Goal: Check status

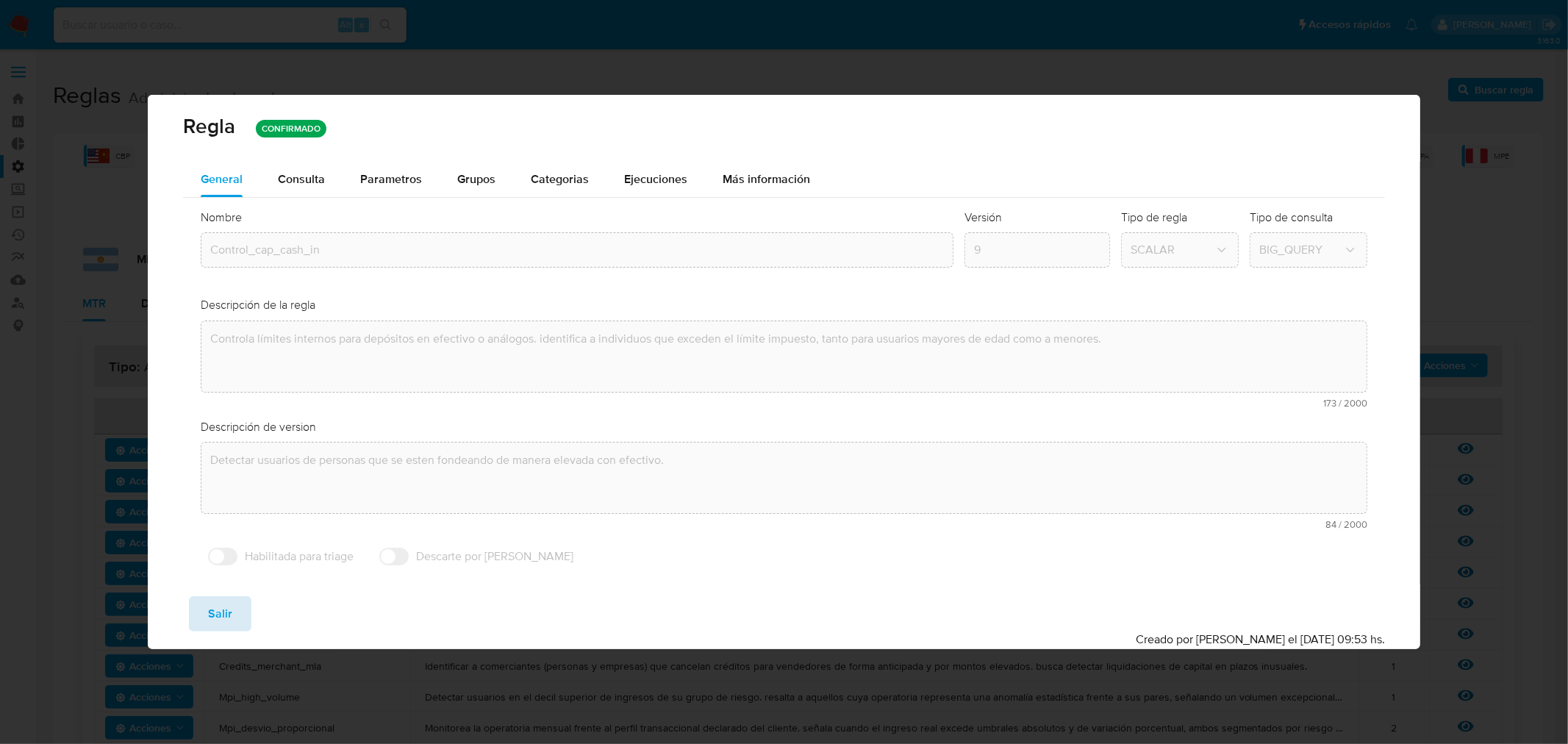
click at [222, 629] on span "Salir" at bounding box center [220, 614] width 24 height 33
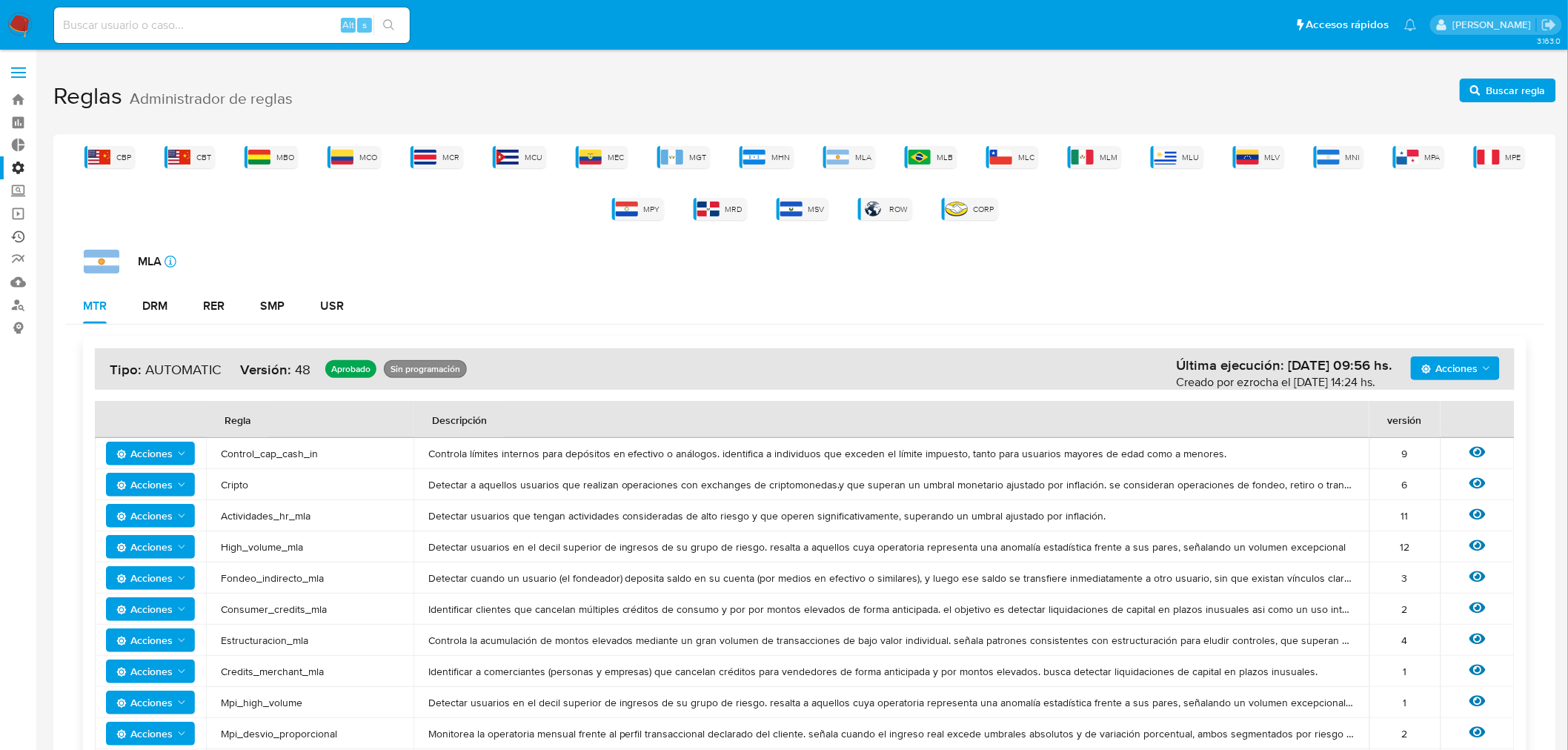
click at [19, 230] on link "Ejecuciones automáticas" at bounding box center [88, 236] width 176 height 23
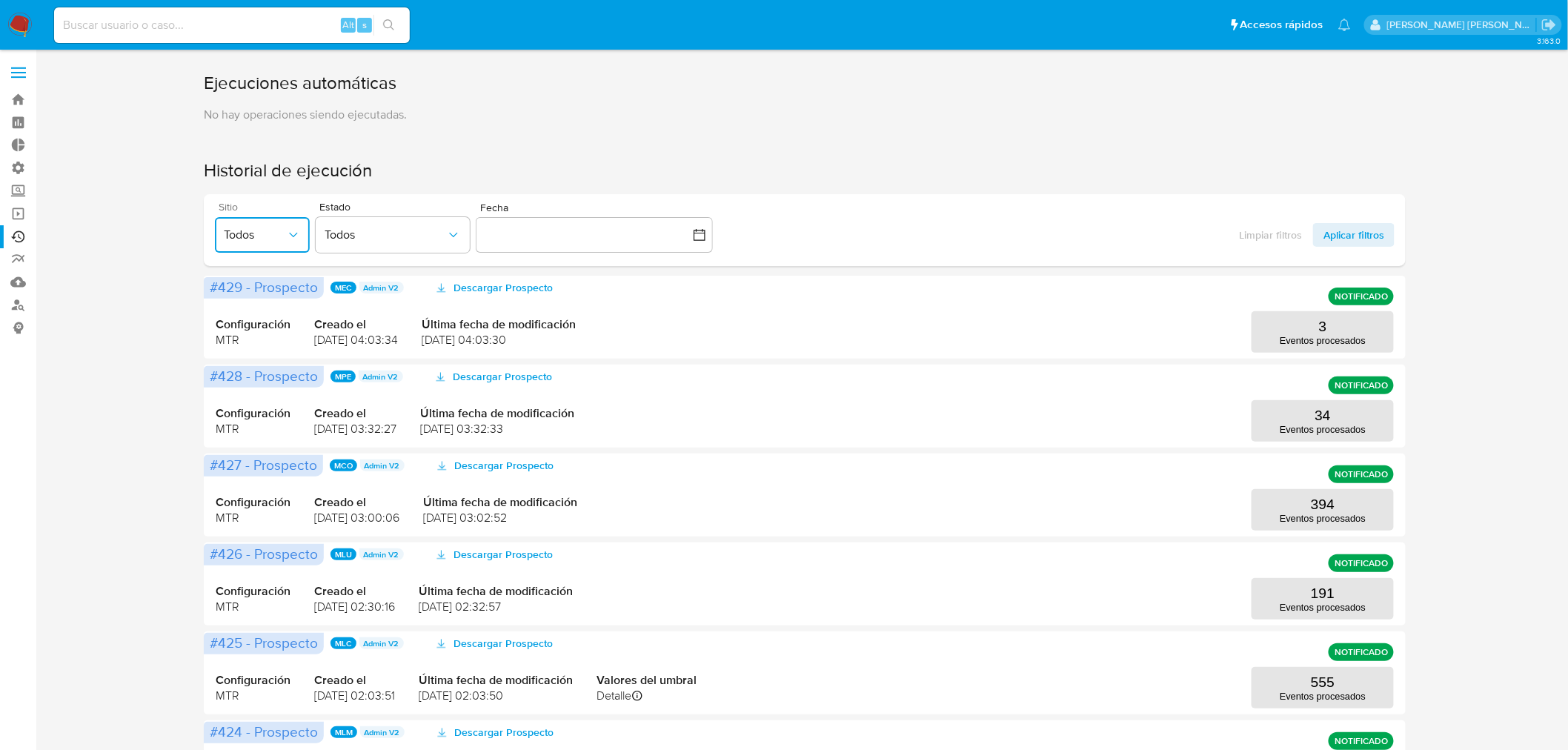
click at [254, 228] on span "Todos" at bounding box center [255, 235] width 62 height 15
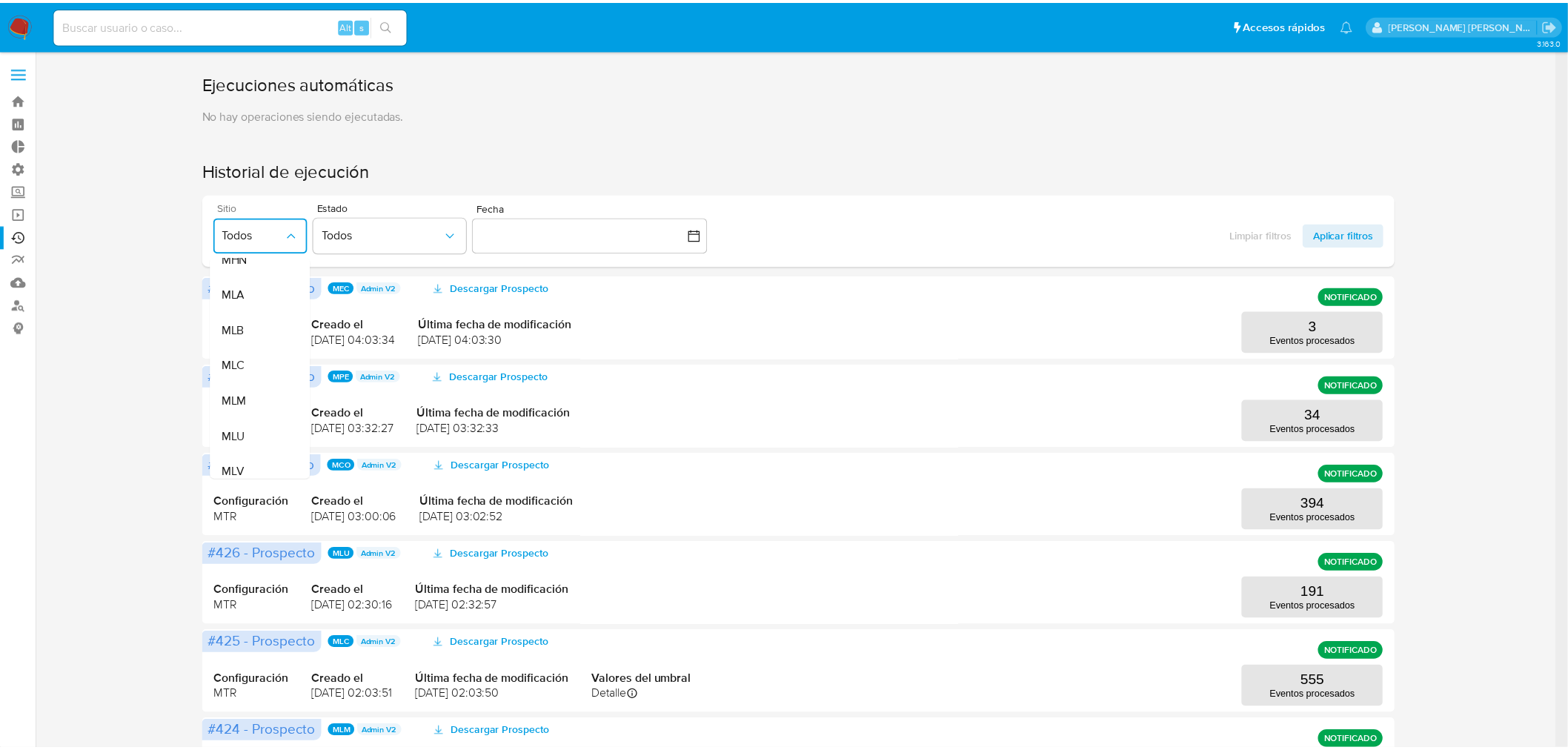
scroll to position [329, 0]
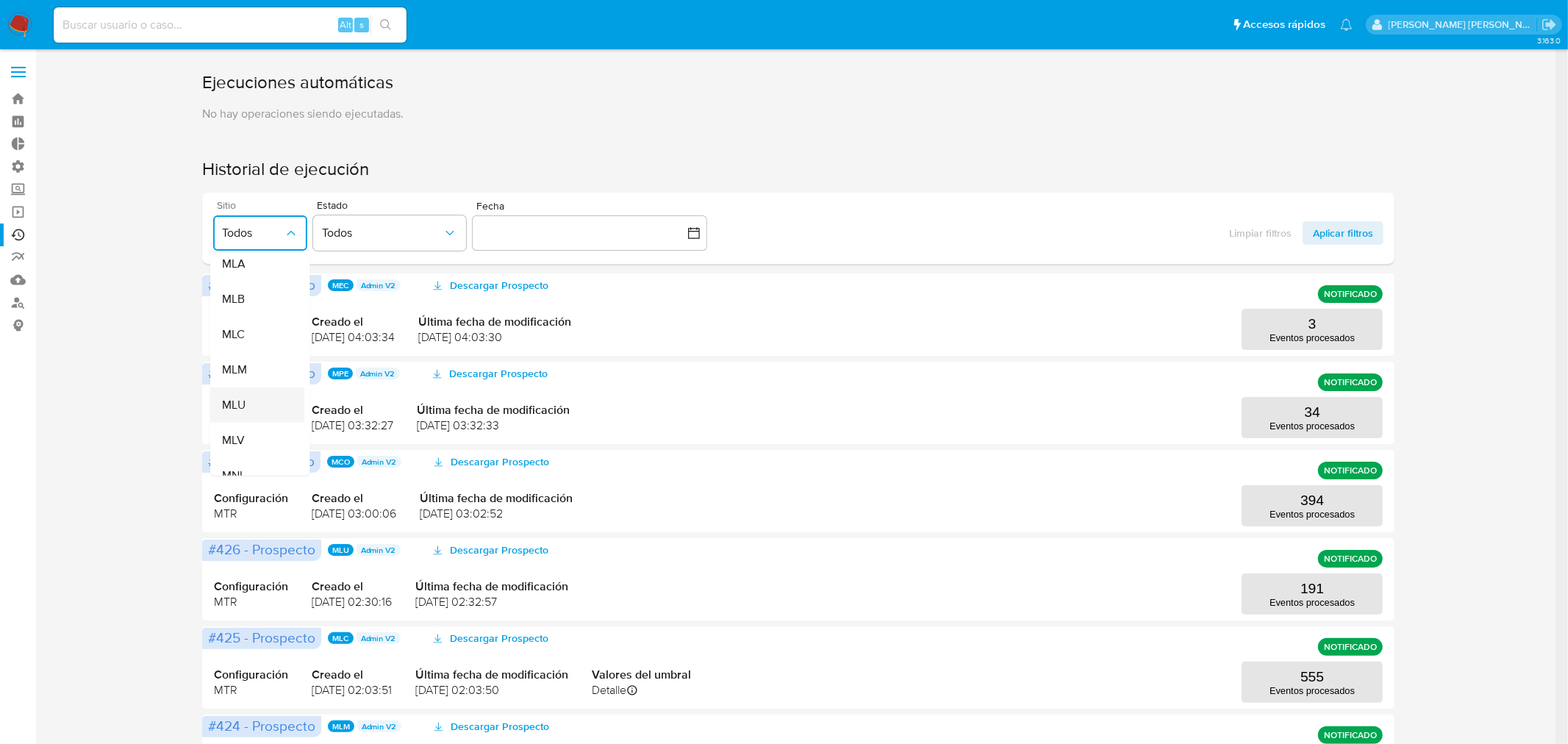
click at [243, 415] on div "MLU" at bounding box center [253, 405] width 62 height 35
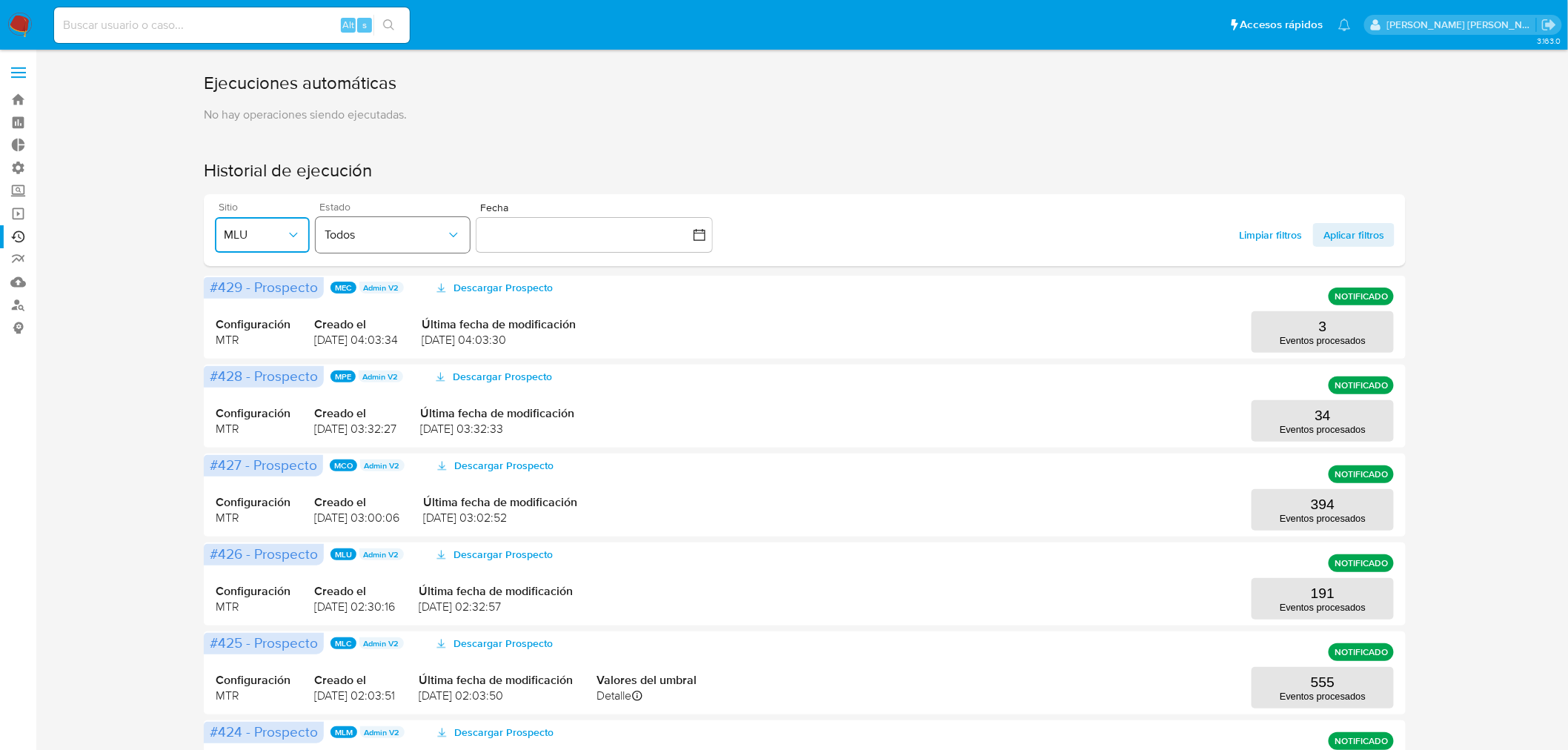
click at [401, 217] on button "Todos" at bounding box center [392, 235] width 154 height 35
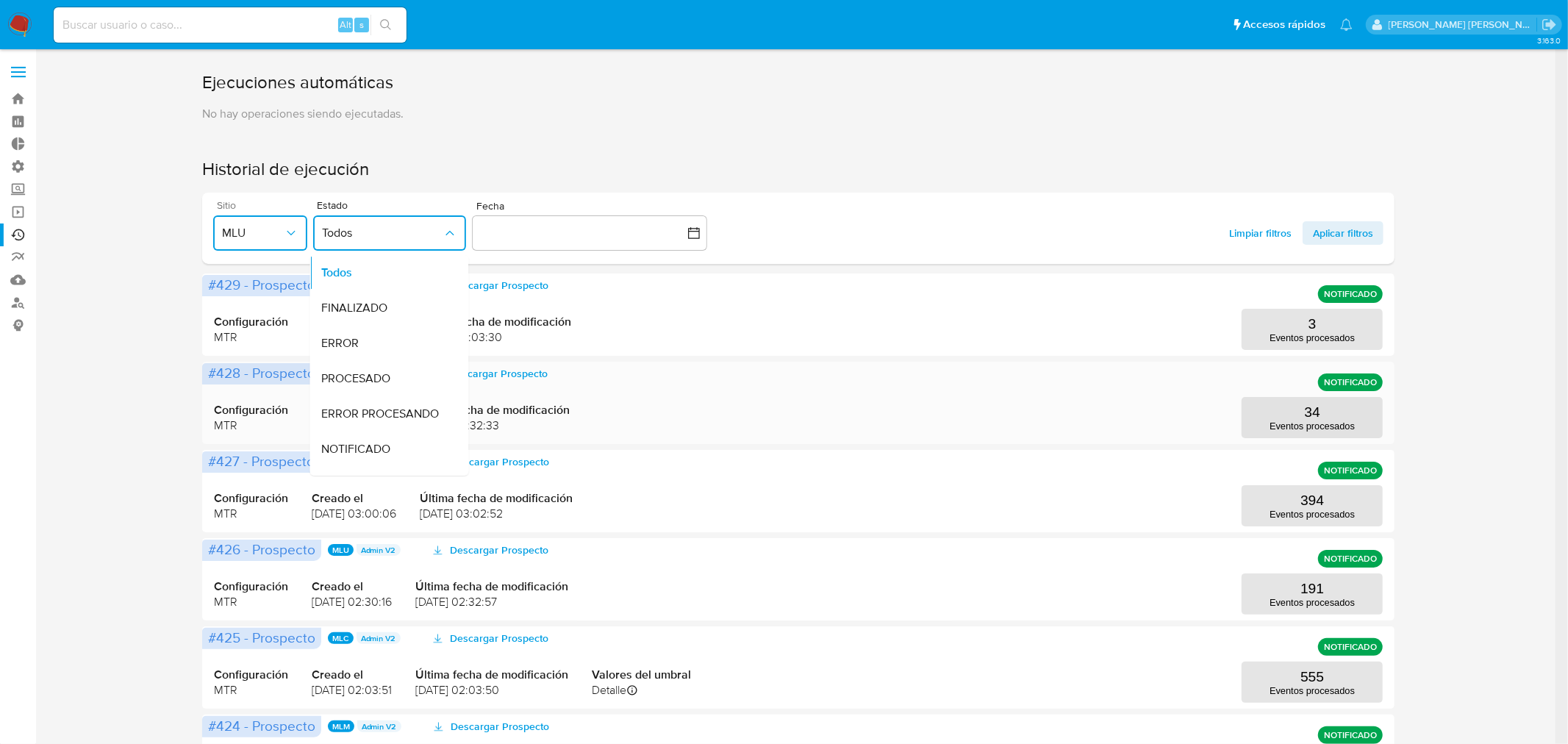
drag, startPoint x: 377, startPoint y: 439, endPoint x: 427, endPoint y: 423, distance: 52.5
click at [380, 437] on div "NOTIFICADO" at bounding box center [381, 449] width 120 height 35
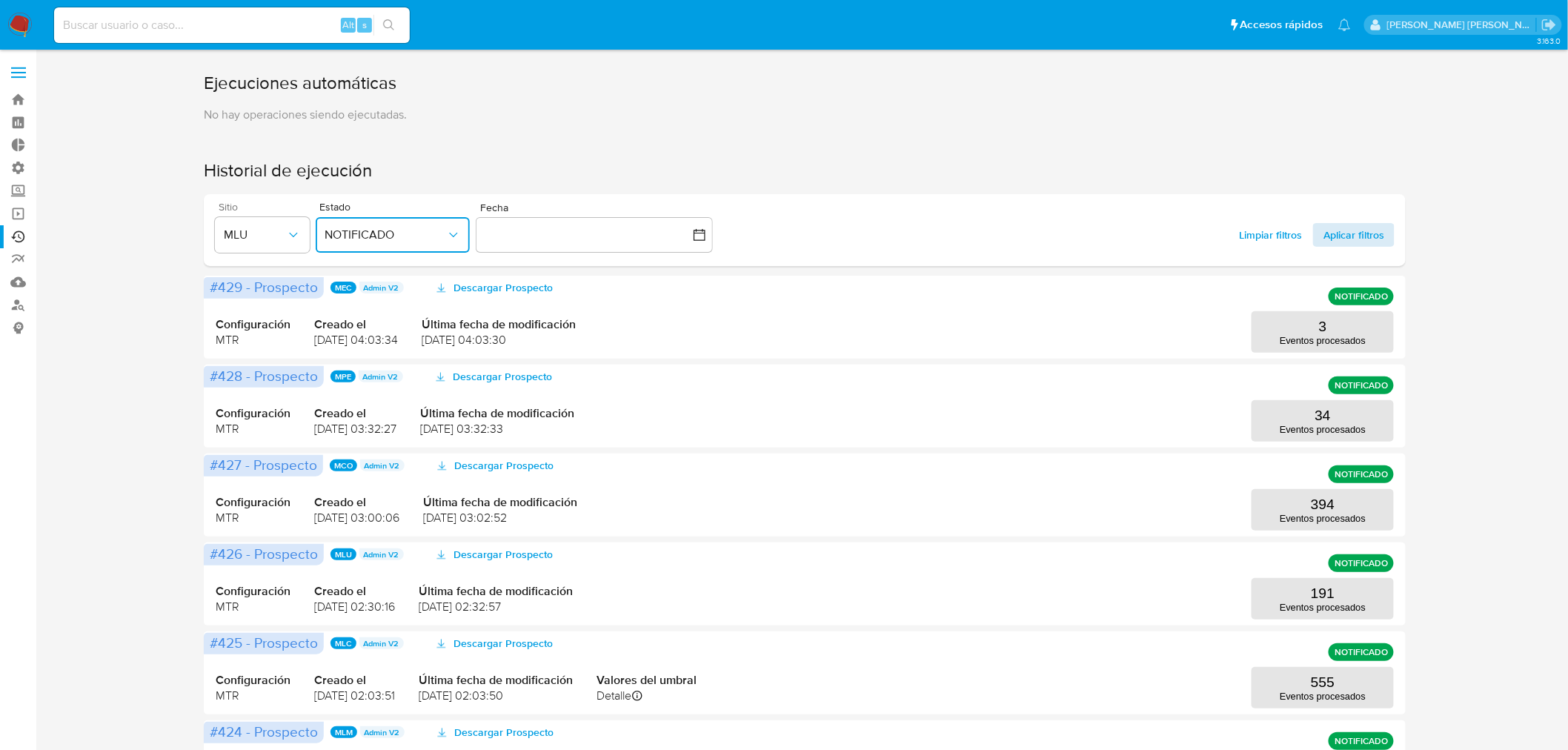
click at [1375, 233] on span "Aplicar filtros" at bounding box center [1354, 235] width 61 height 24
click at [1290, 334] on button "191 Eventos procesados" at bounding box center [1323, 331] width 142 height 41
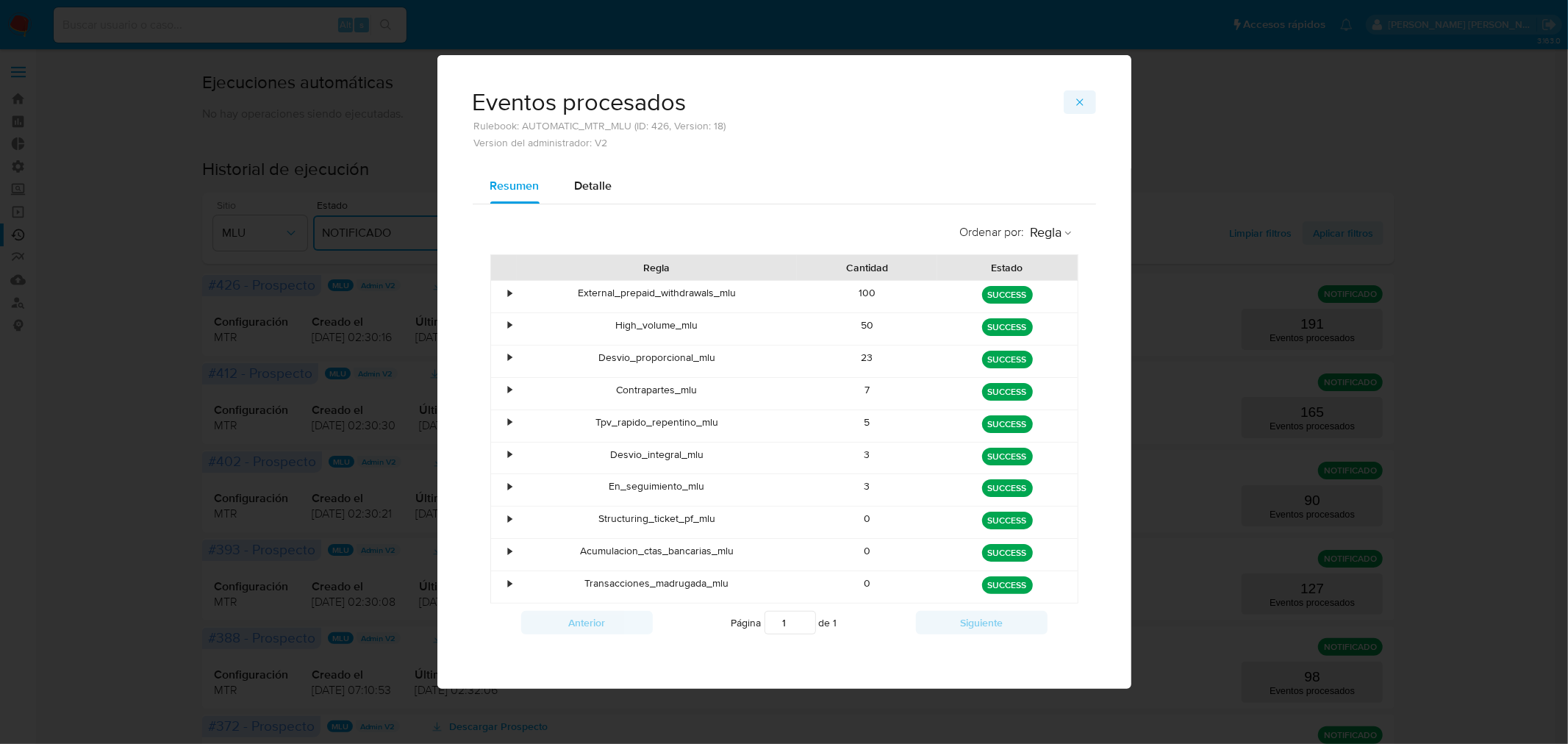
click at [1080, 92] on span "button" at bounding box center [1080, 102] width 12 height 21
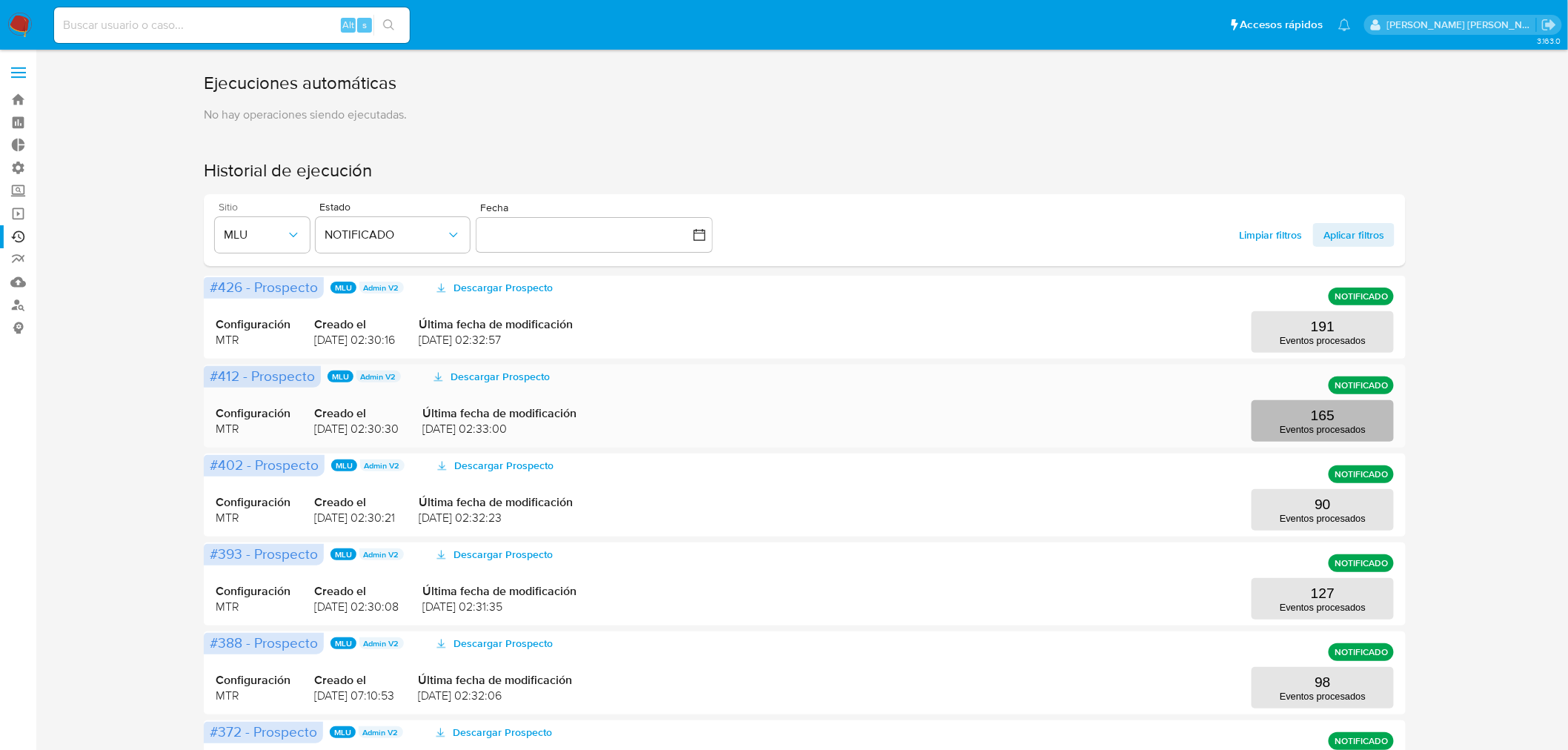
click at [1326, 423] on p "165" at bounding box center [1323, 415] width 24 height 16
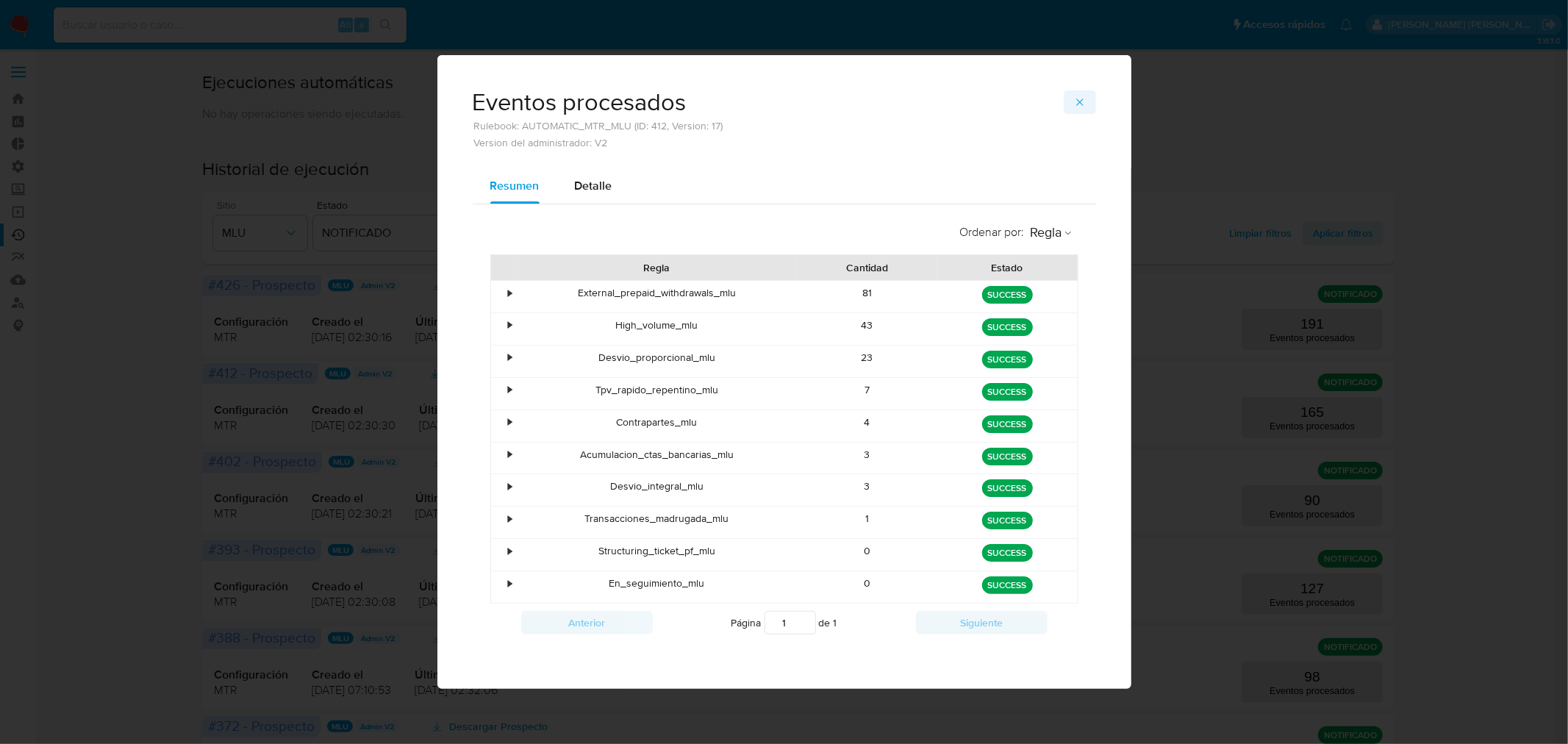
click at [1080, 99] on icon "button" at bounding box center [1080, 102] width 12 height 12
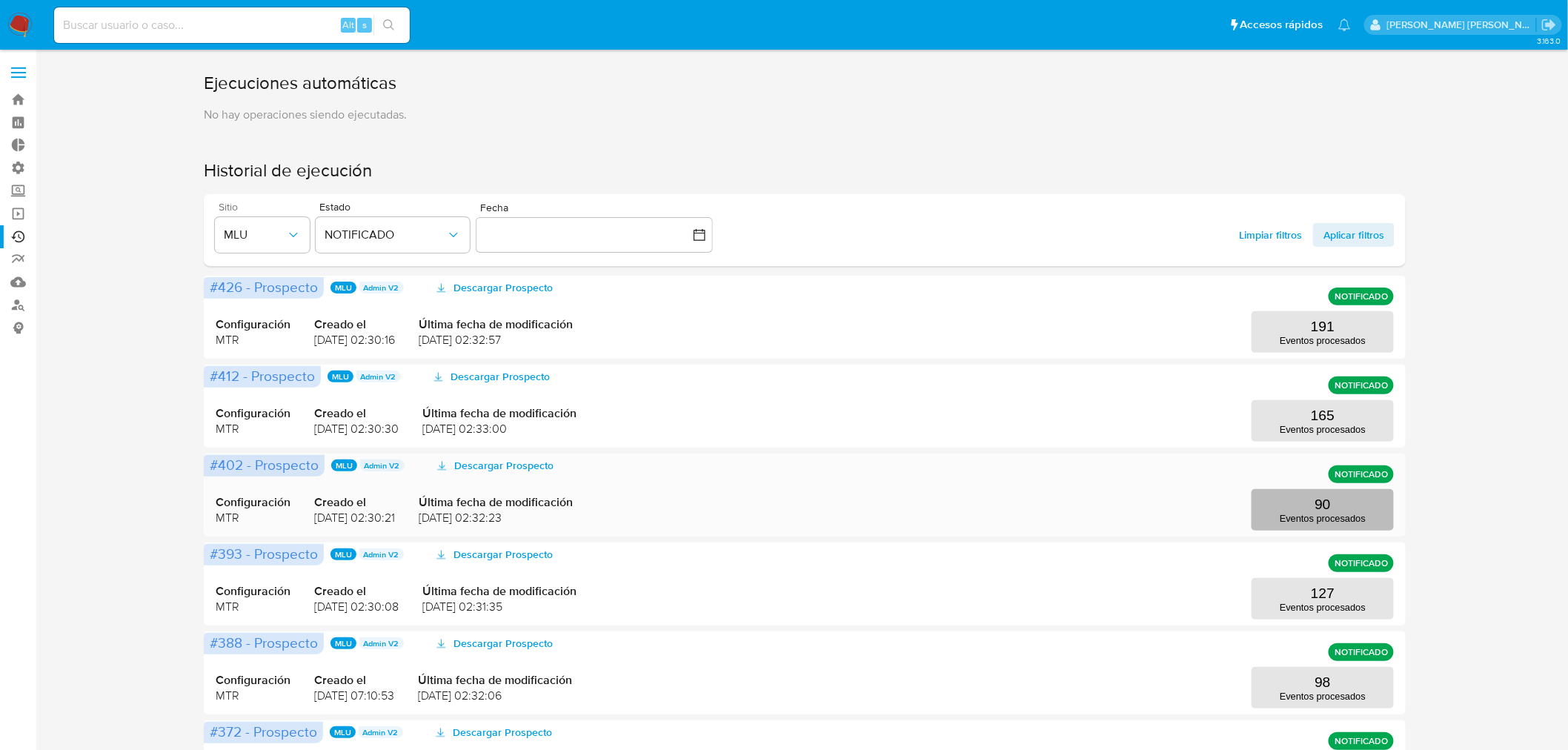
click at [1297, 512] on button "90 Eventos procesados" at bounding box center [1323, 509] width 142 height 41
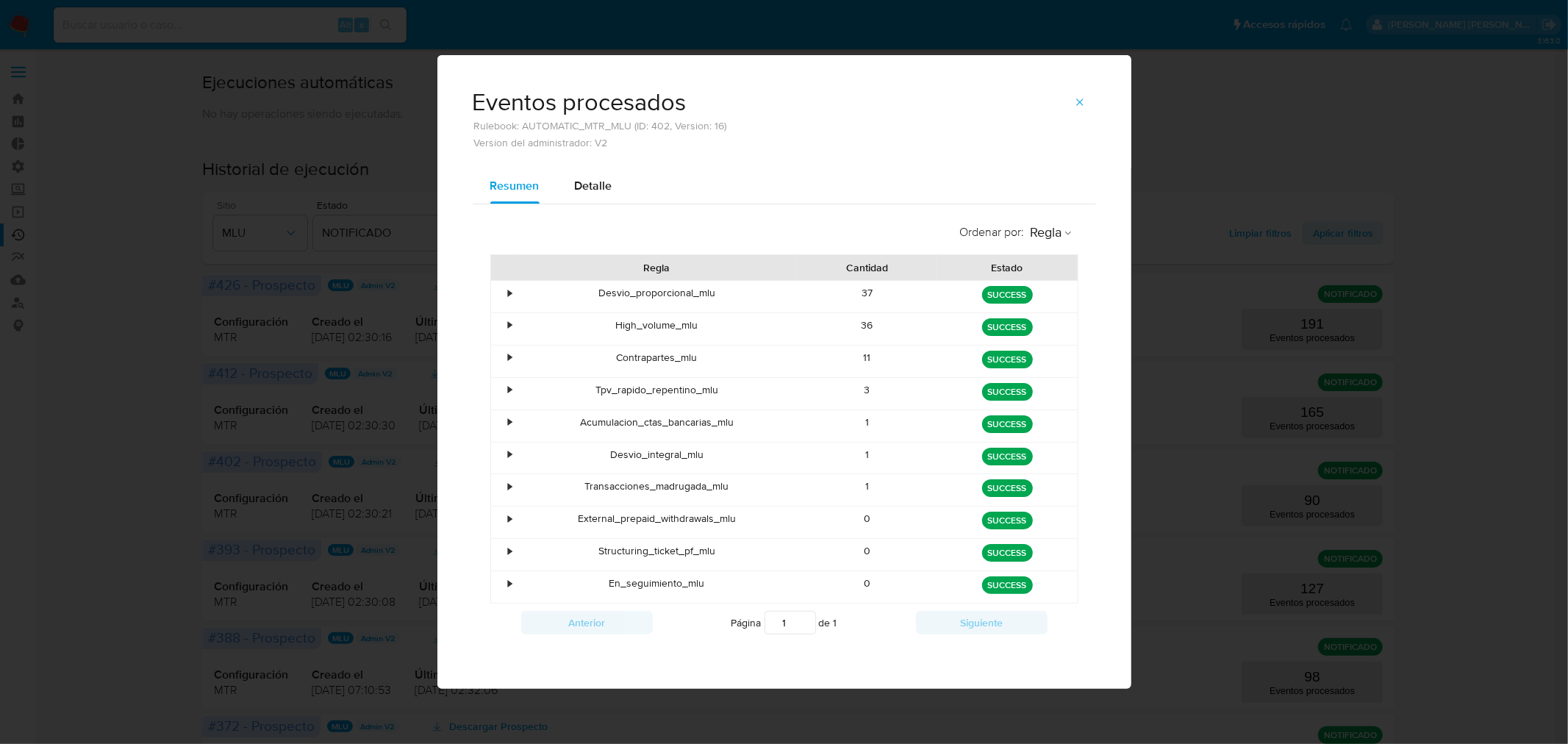
drag, startPoint x: 854, startPoint y: 523, endPoint x: 895, endPoint y: 519, distance: 41.2
click at [895, 519] on div "0" at bounding box center [867, 522] width 140 height 32
click at [1086, 106] on button "button" at bounding box center [1080, 102] width 33 height 23
